Goal: Find contact information: Find contact information

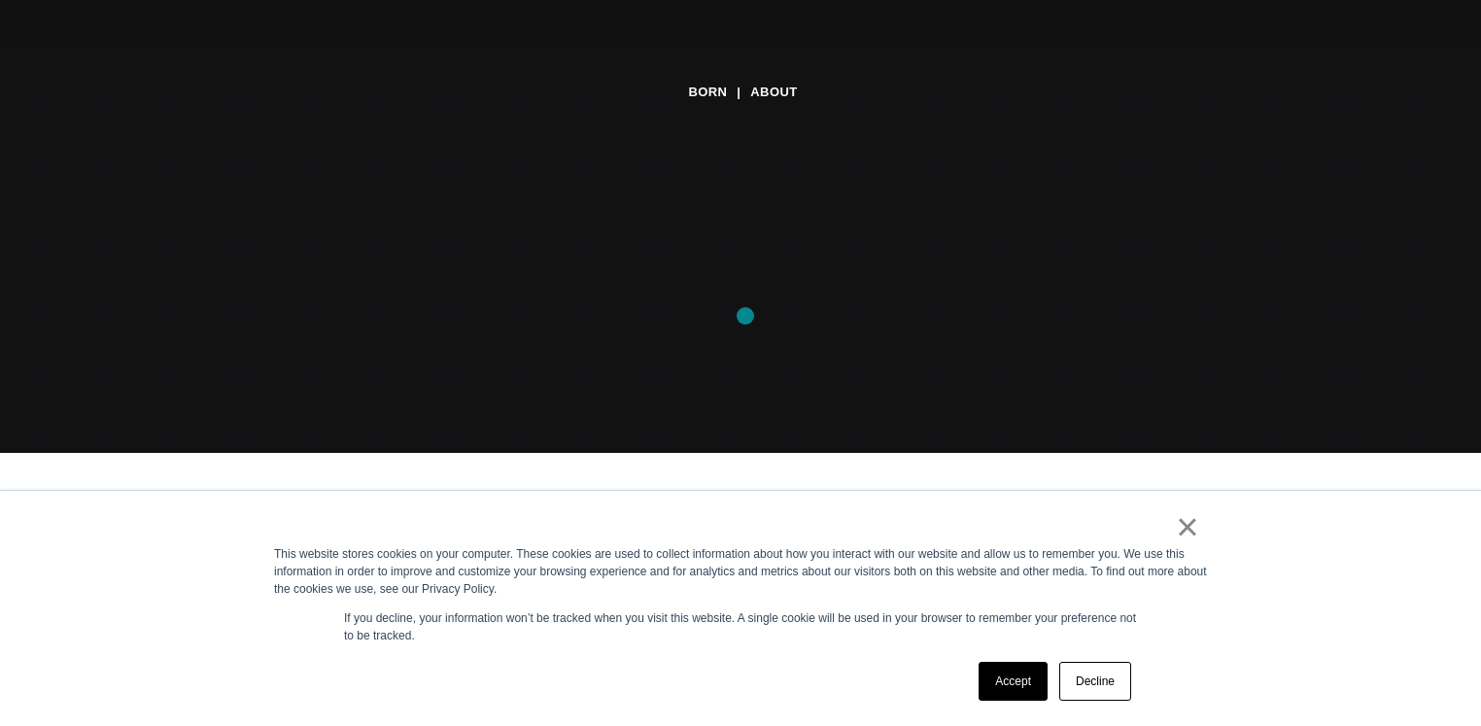
scroll to position [325, 0]
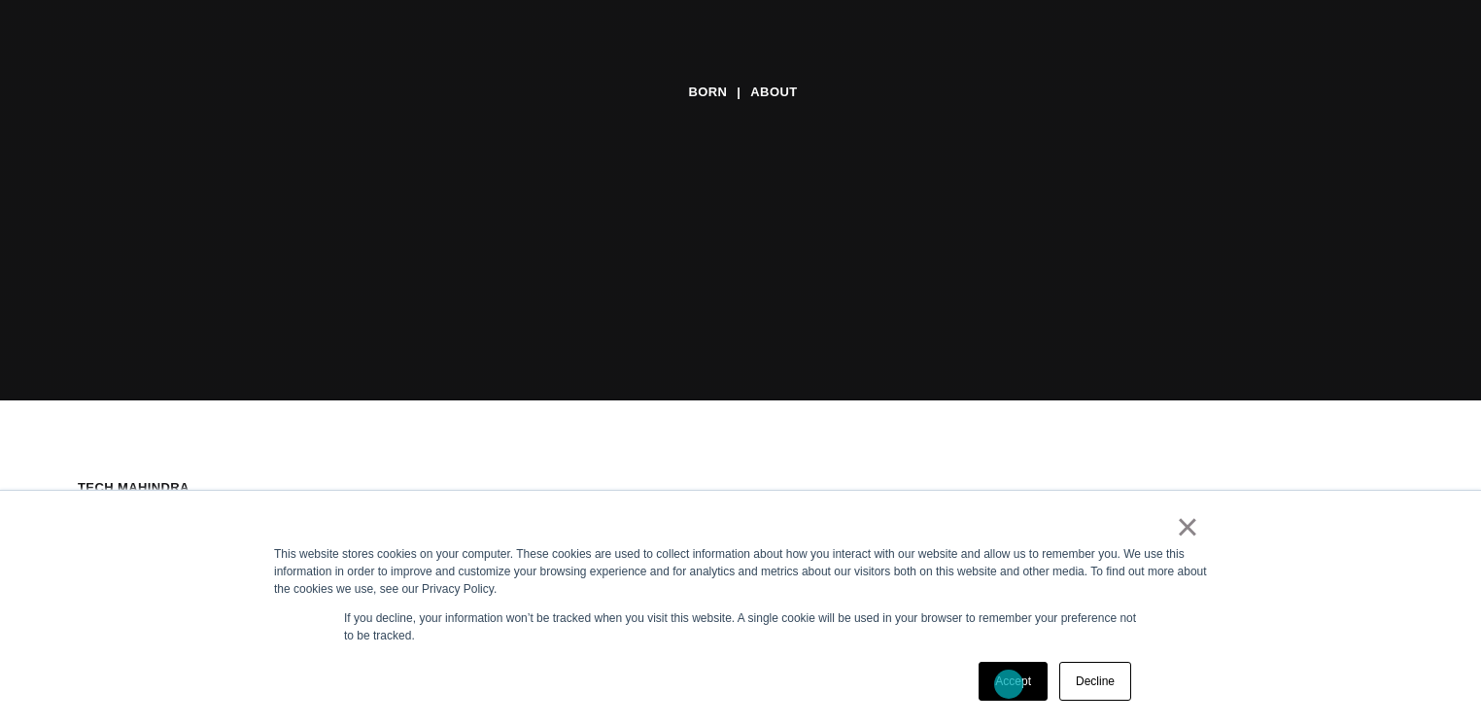
click at [1009, 684] on link "Accept" at bounding box center [1012, 681] width 69 height 39
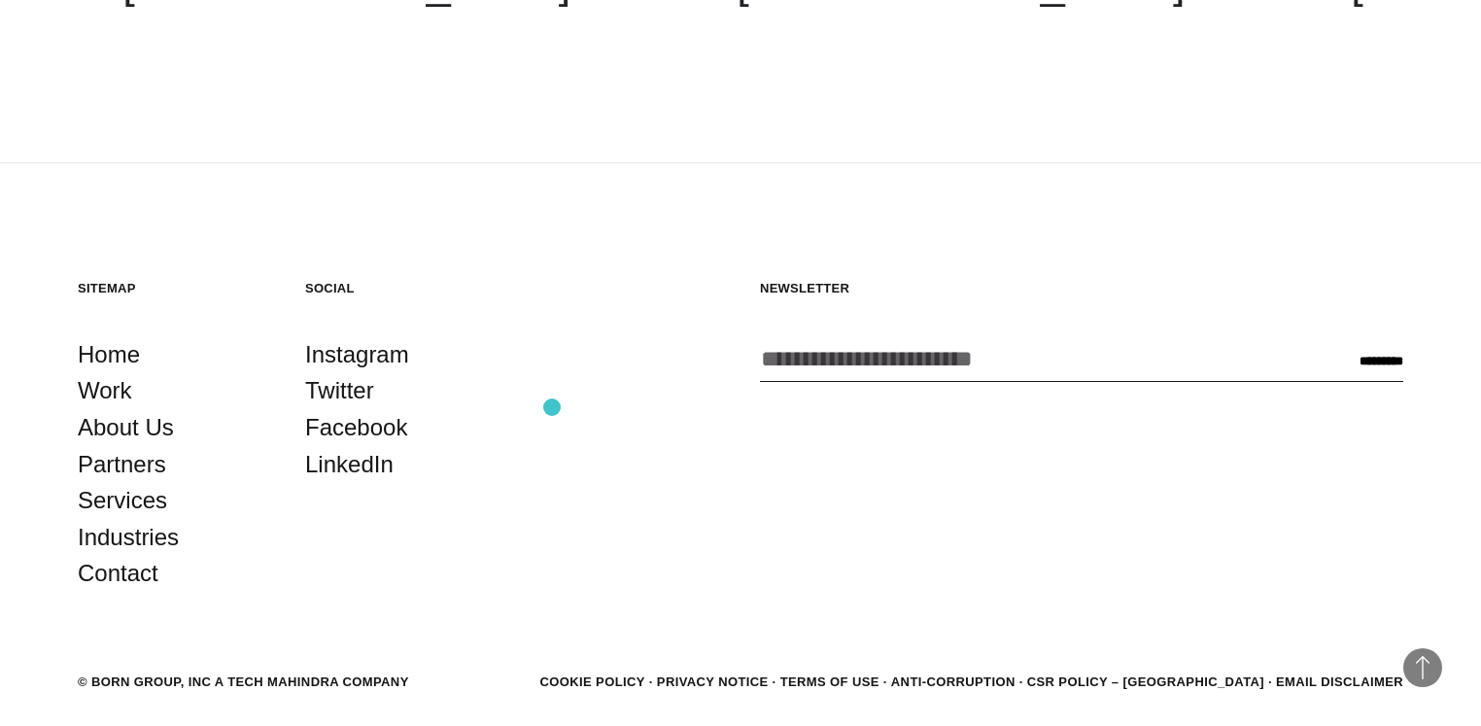
scroll to position [6773, 0]
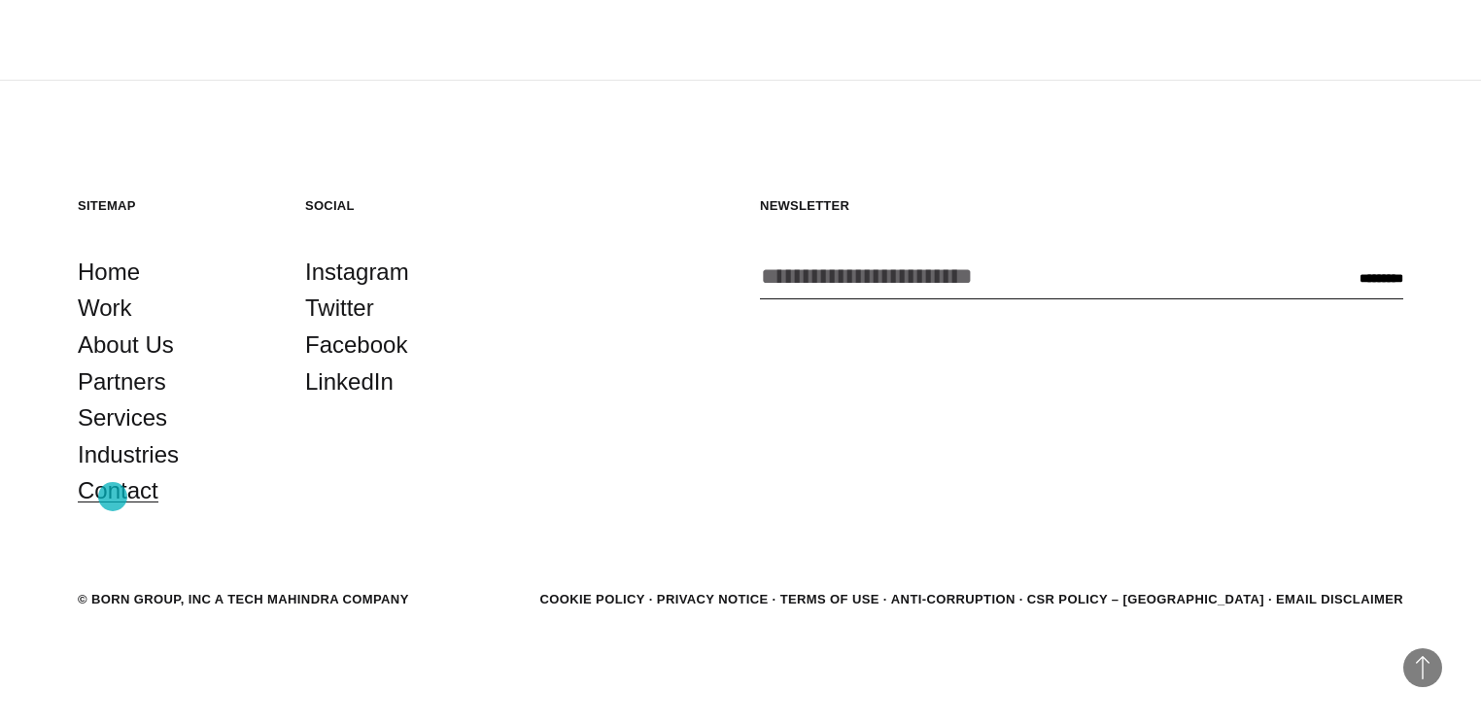
click at [113, 497] on link "Contact" at bounding box center [118, 490] width 81 height 37
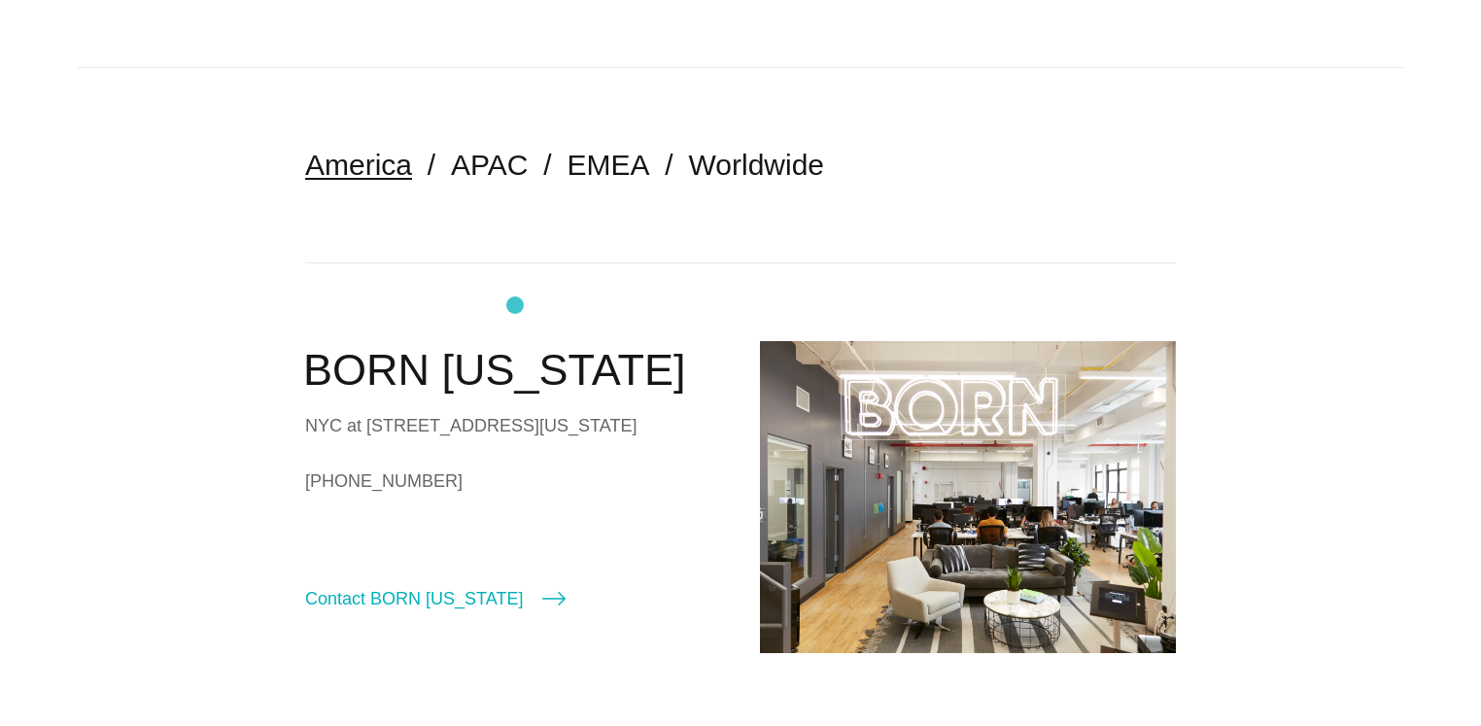
scroll to position [395, 0]
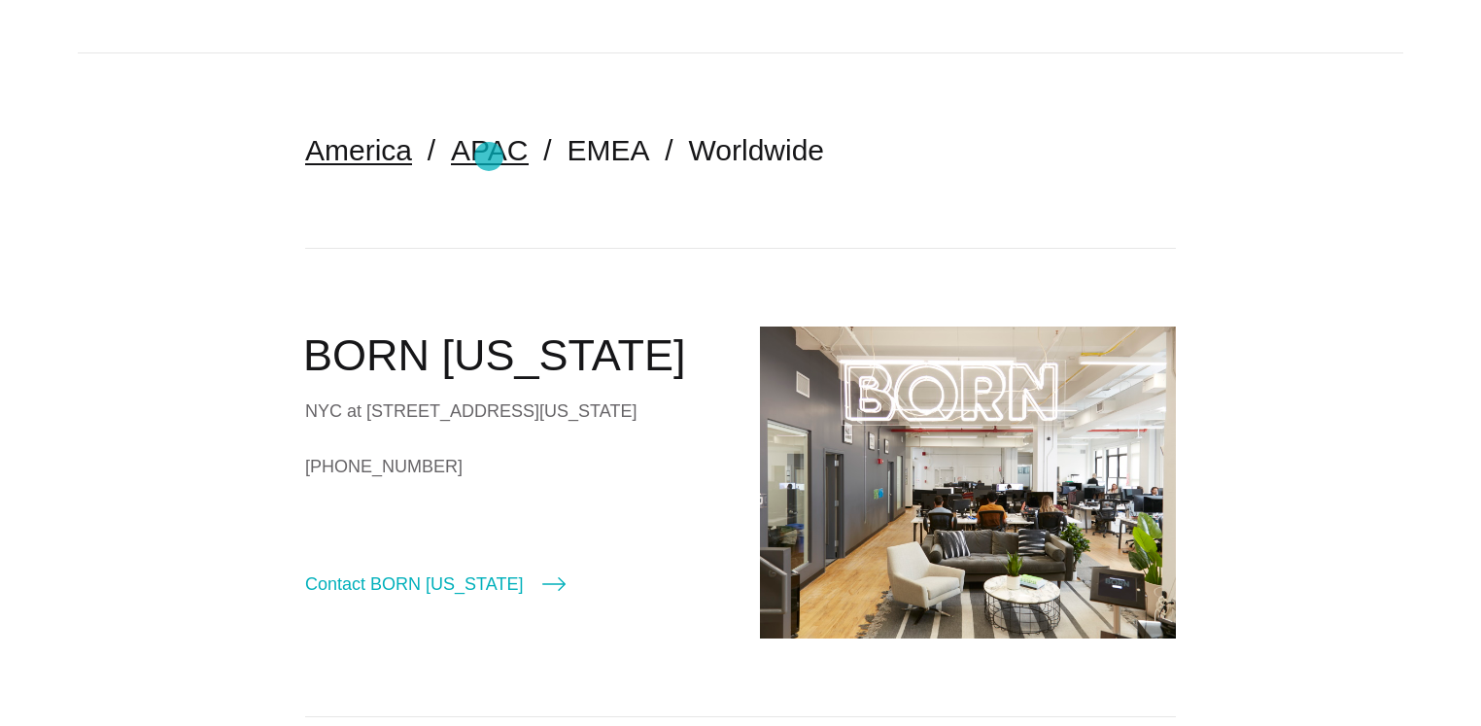
click at [489, 156] on link "APAC" at bounding box center [489, 150] width 77 height 32
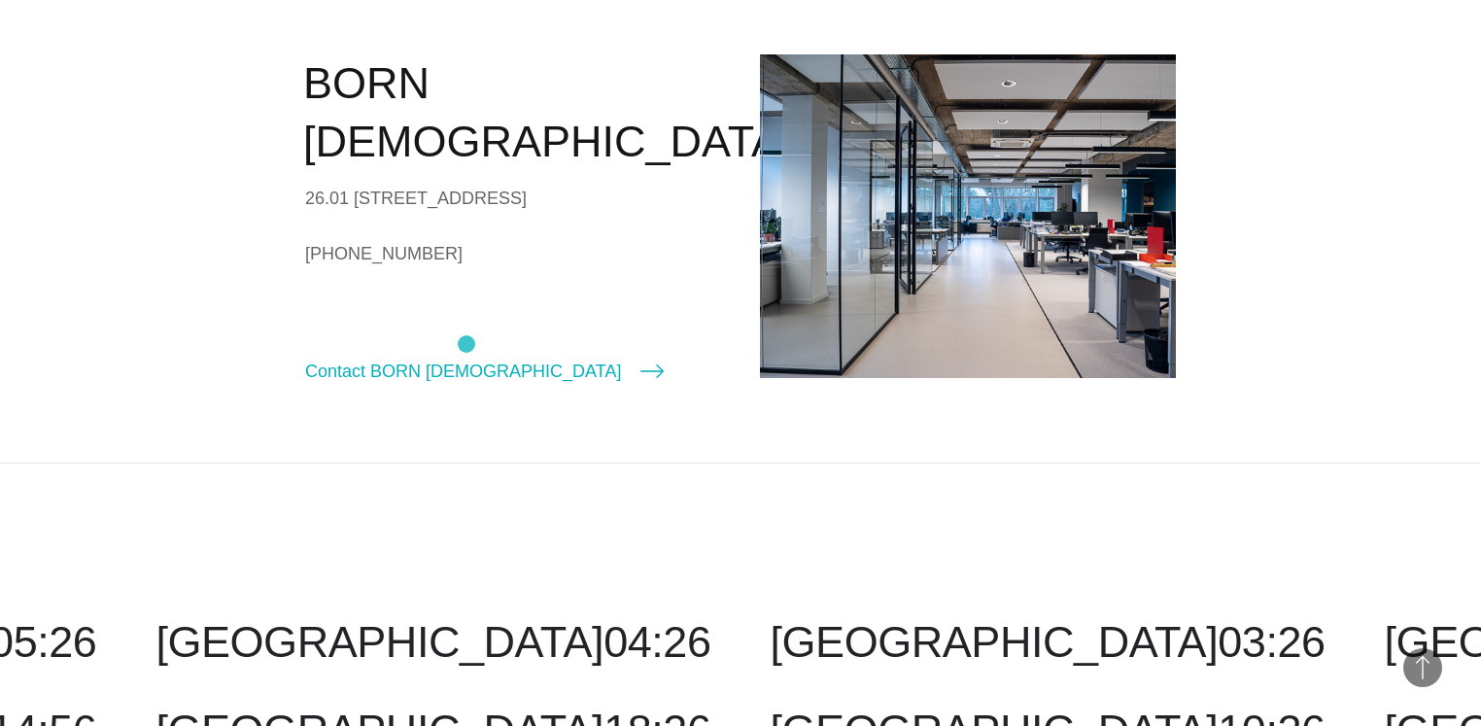
scroll to position [3617, 0]
